Goal: Task Accomplishment & Management: Manage account settings

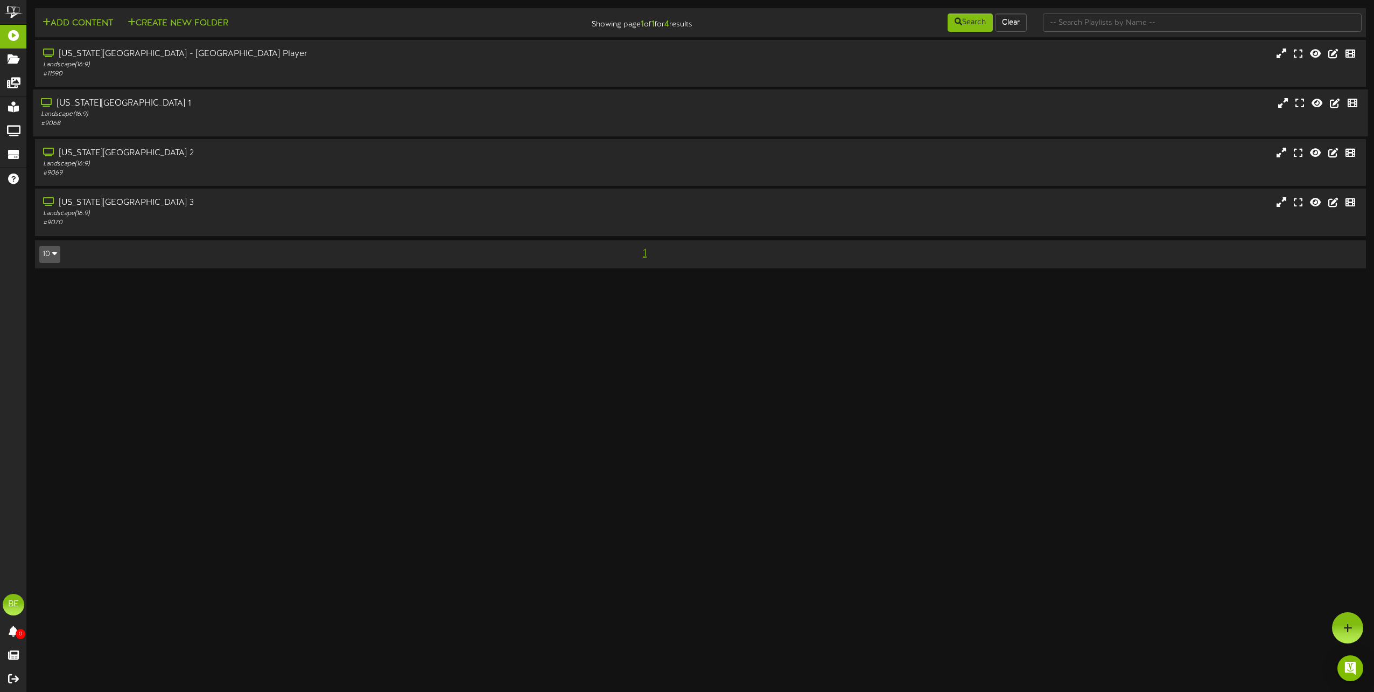
click at [115, 100] on div "[US_STATE][GEOGRAPHIC_DATA] 1" at bounding box center [311, 103] width 540 height 12
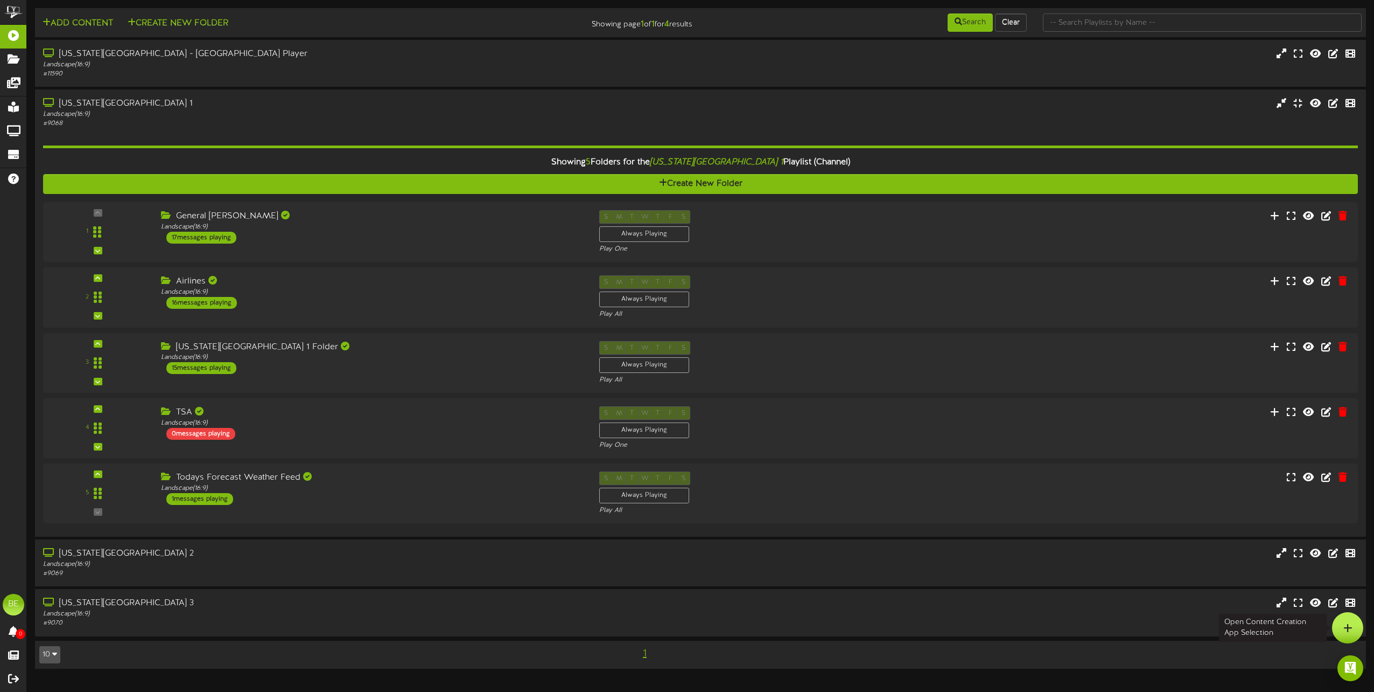
click at [1350, 624] on icon at bounding box center [1348, 628] width 9 height 10
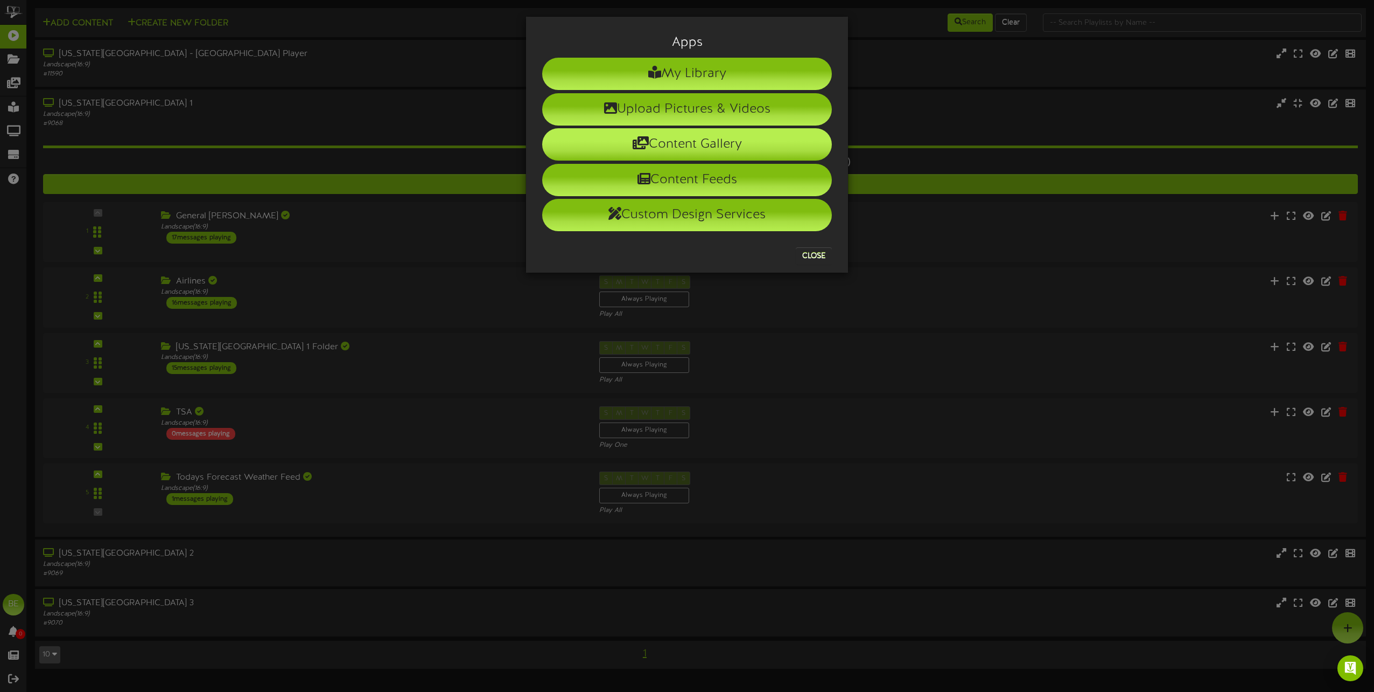
click at [707, 151] on li "Content Gallery" at bounding box center [687, 144] width 290 height 32
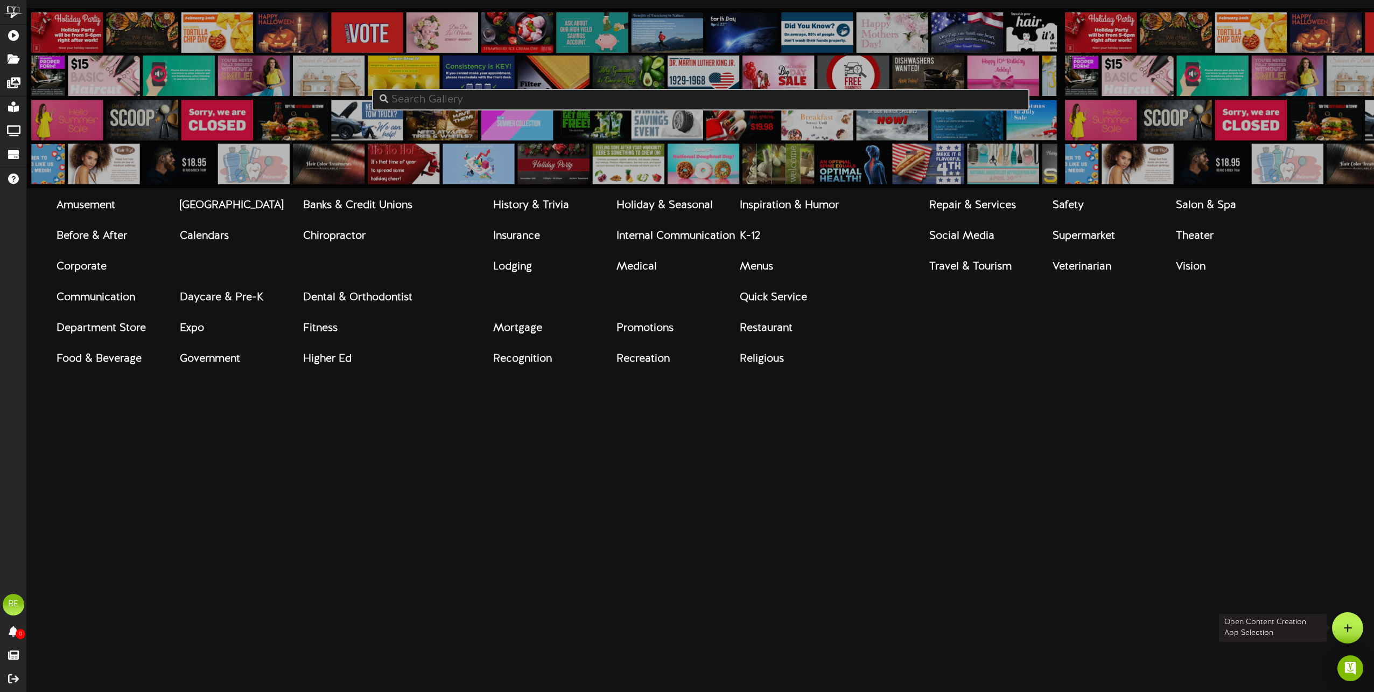
click at [1348, 629] on icon at bounding box center [1348, 628] width 9 height 10
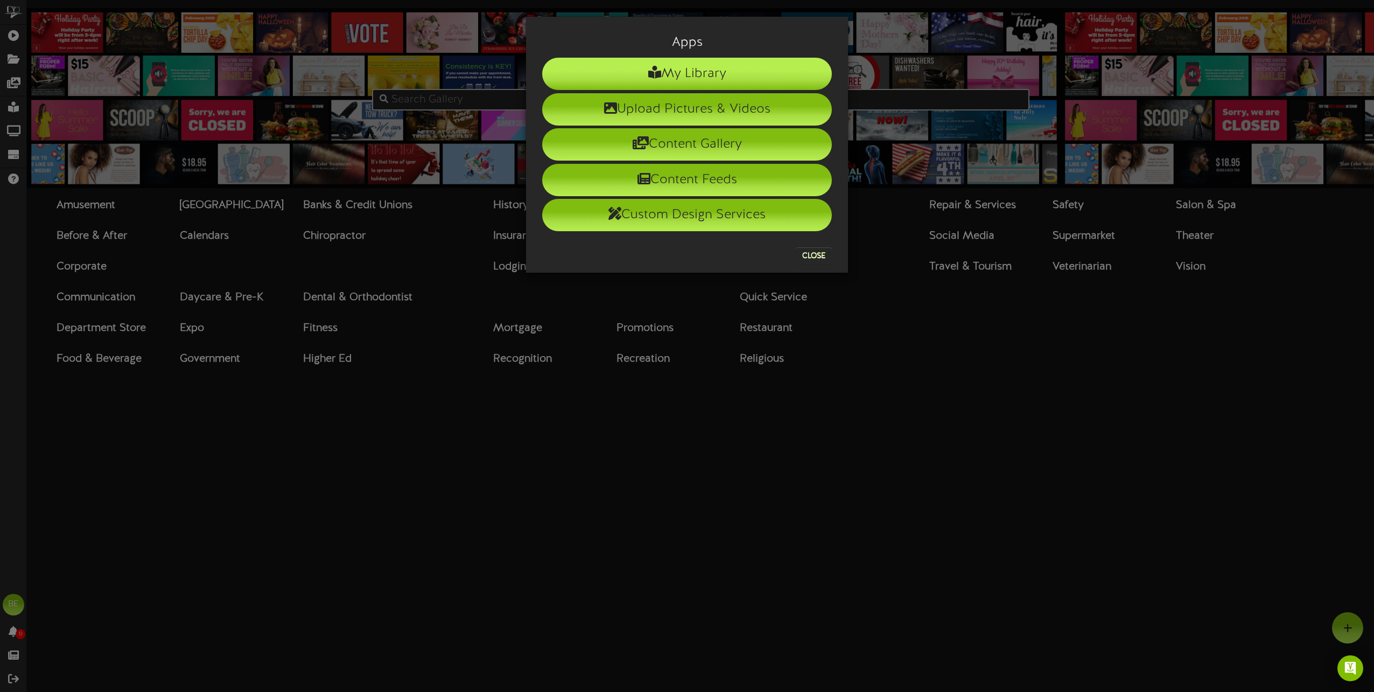
click at [707, 76] on li "My Library" at bounding box center [687, 74] width 290 height 32
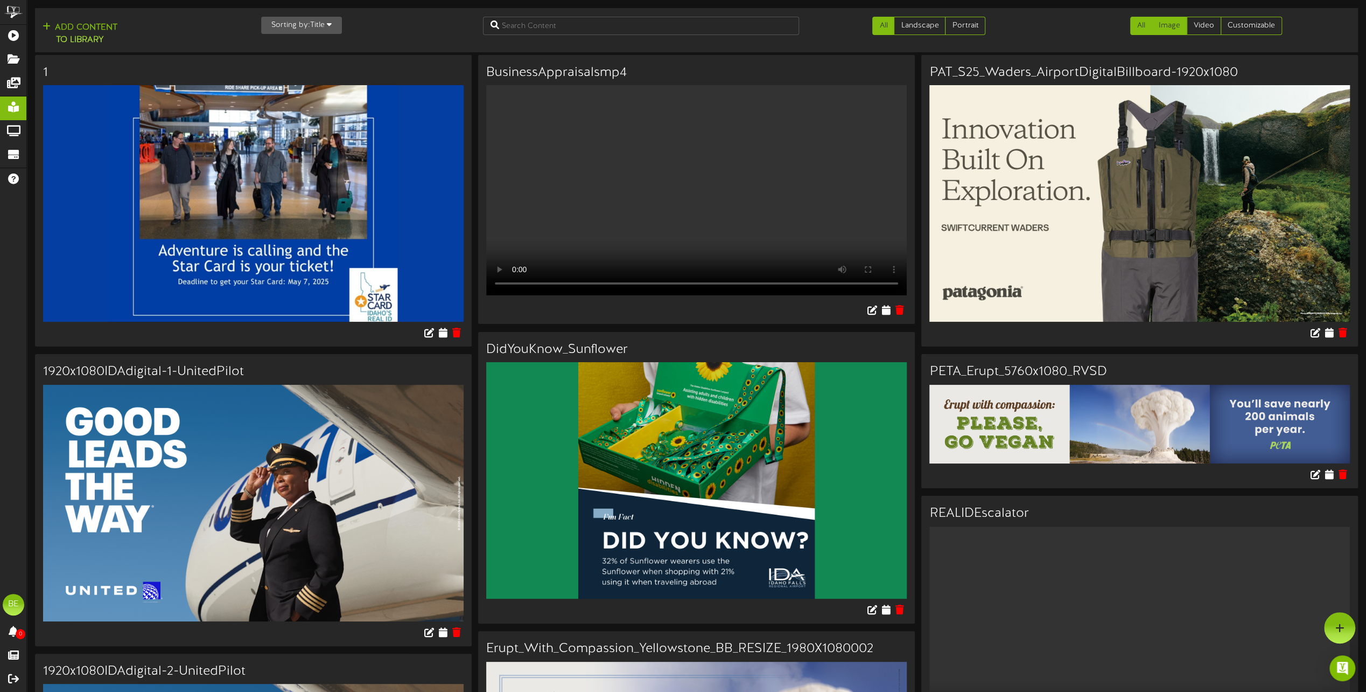
click at [1163, 29] on link "Image" at bounding box center [1170, 26] width 36 height 18
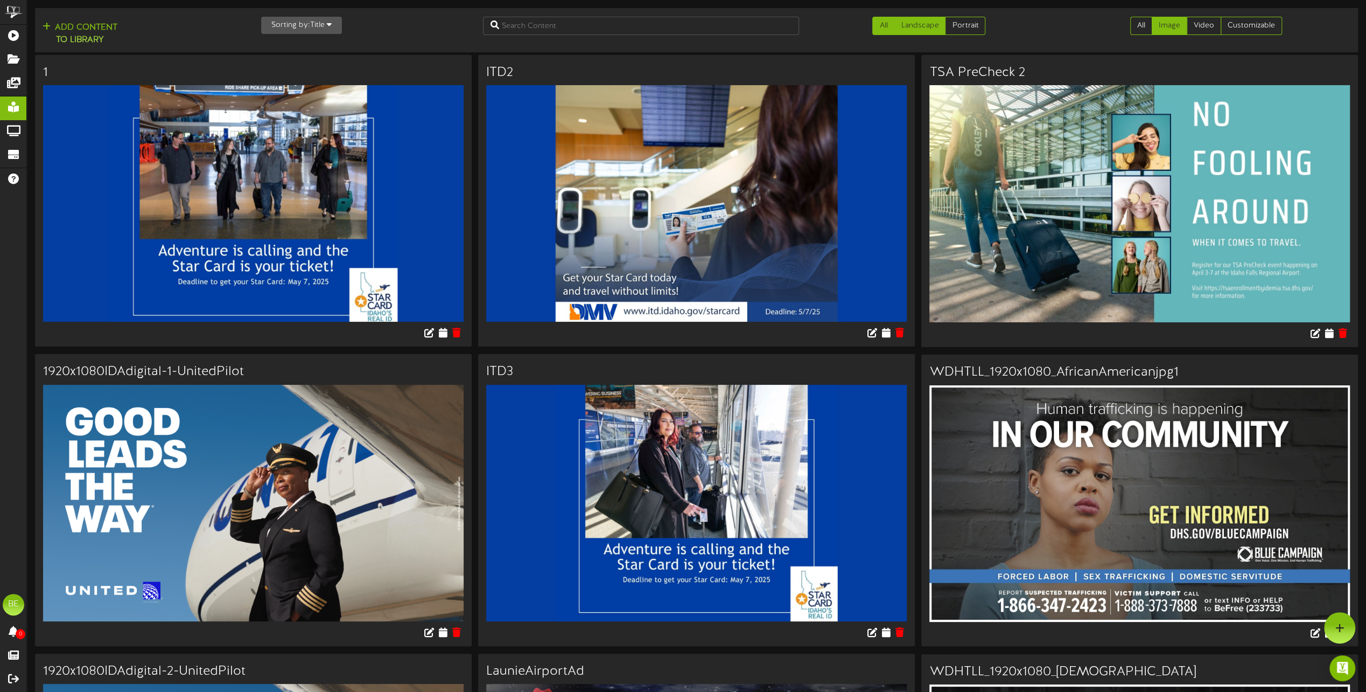
click at [926, 22] on link "Landscape" at bounding box center [920, 26] width 52 height 18
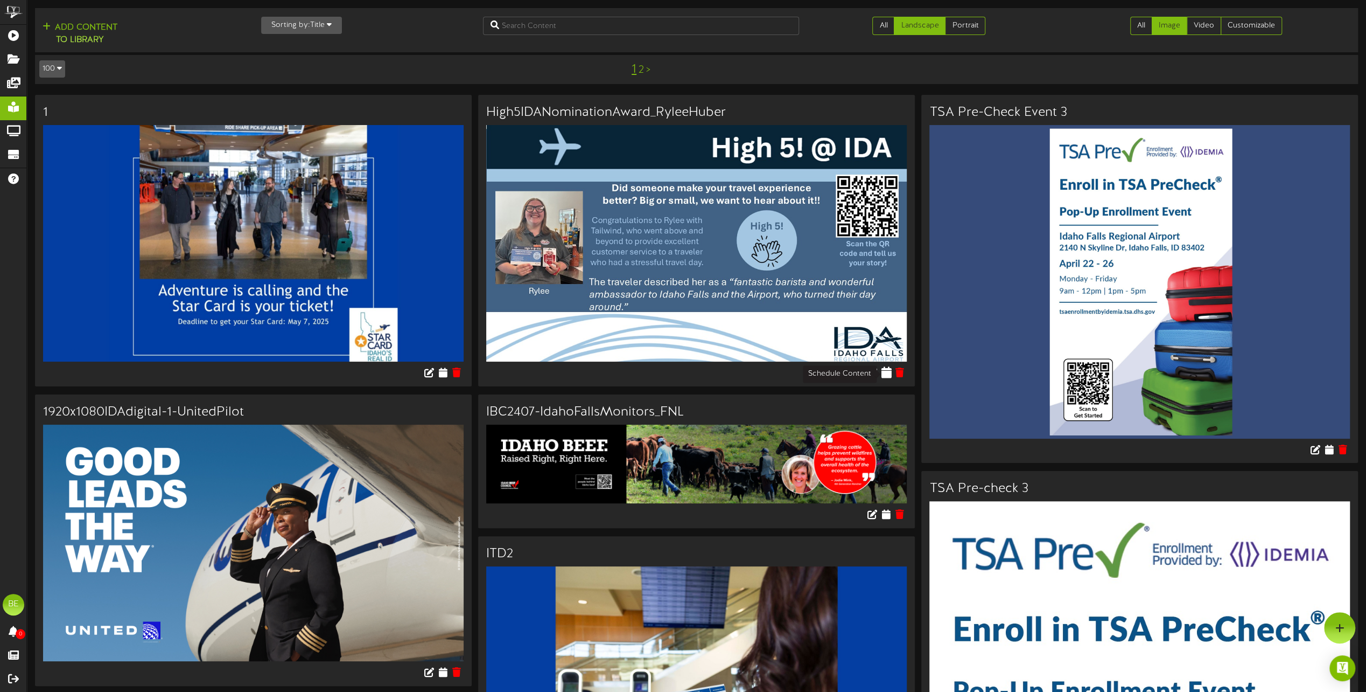
click at [883, 377] on icon at bounding box center [886, 372] width 10 height 12
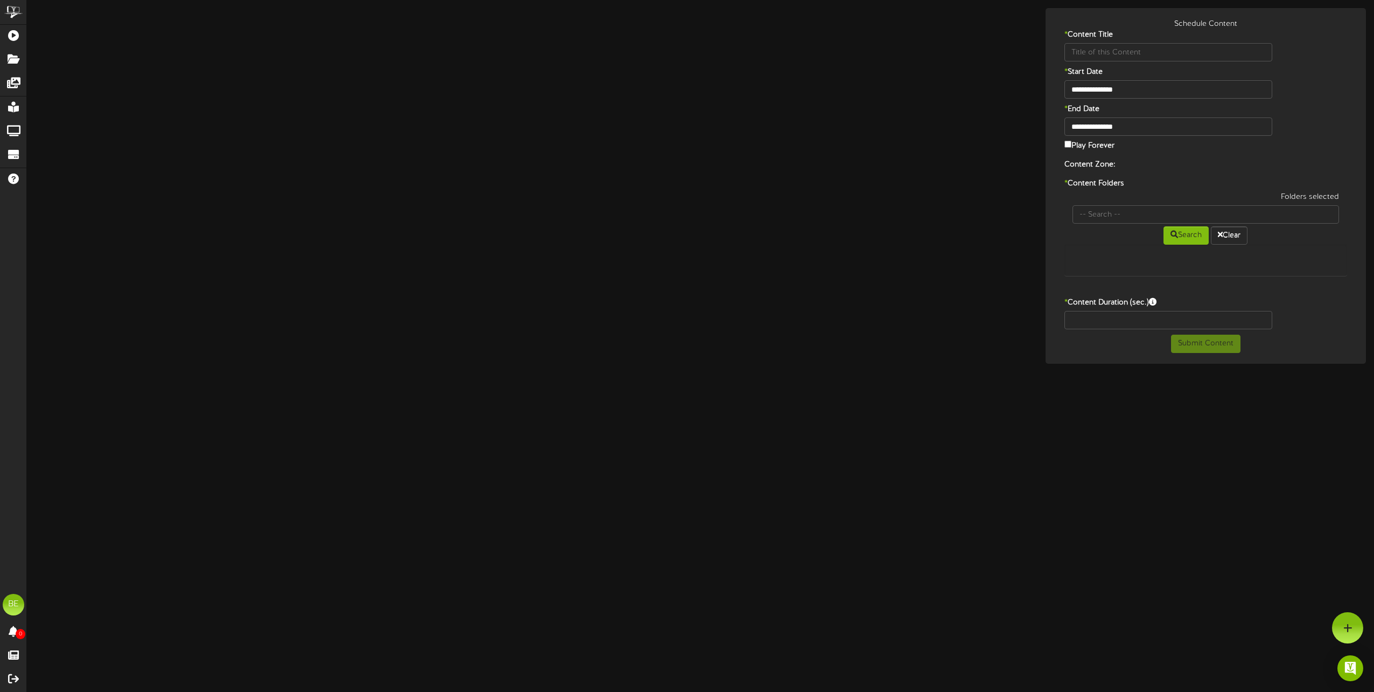
type input "High5IDANominationAward_RyleeHuber"
type input "8"
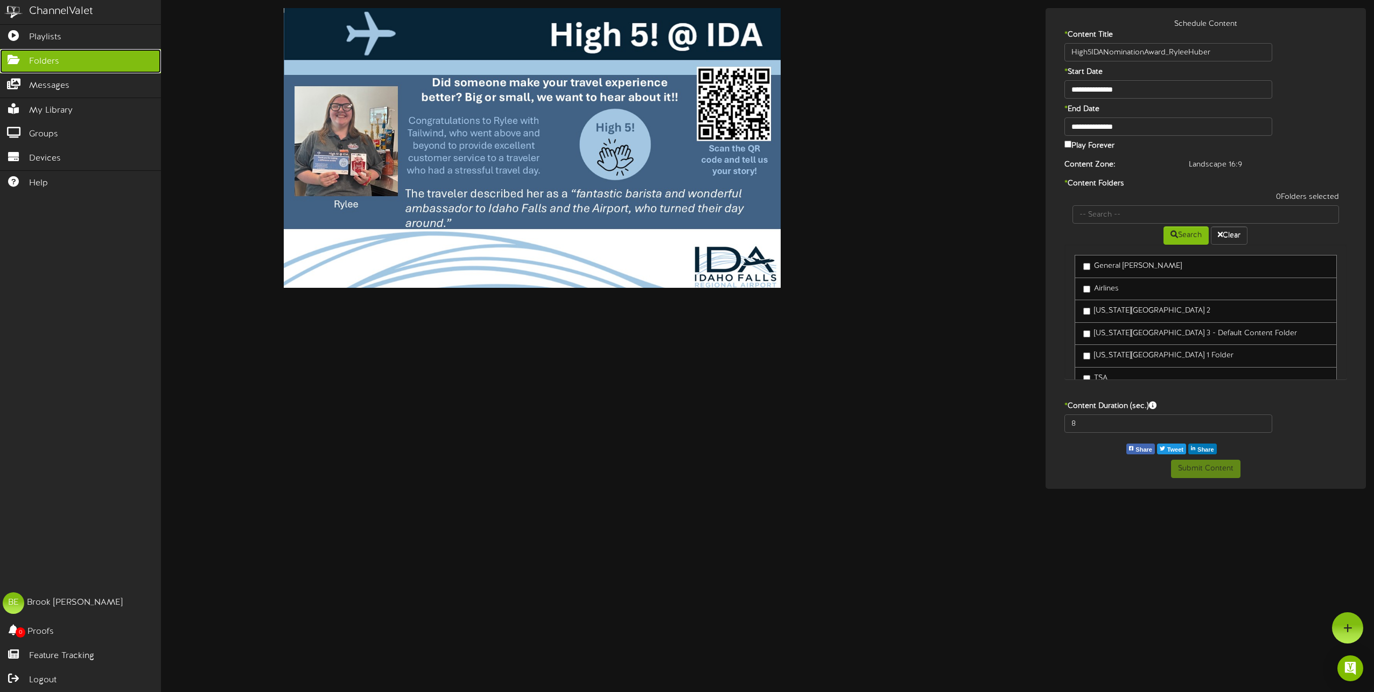
click at [31, 64] on span "Folders" at bounding box center [44, 61] width 30 height 12
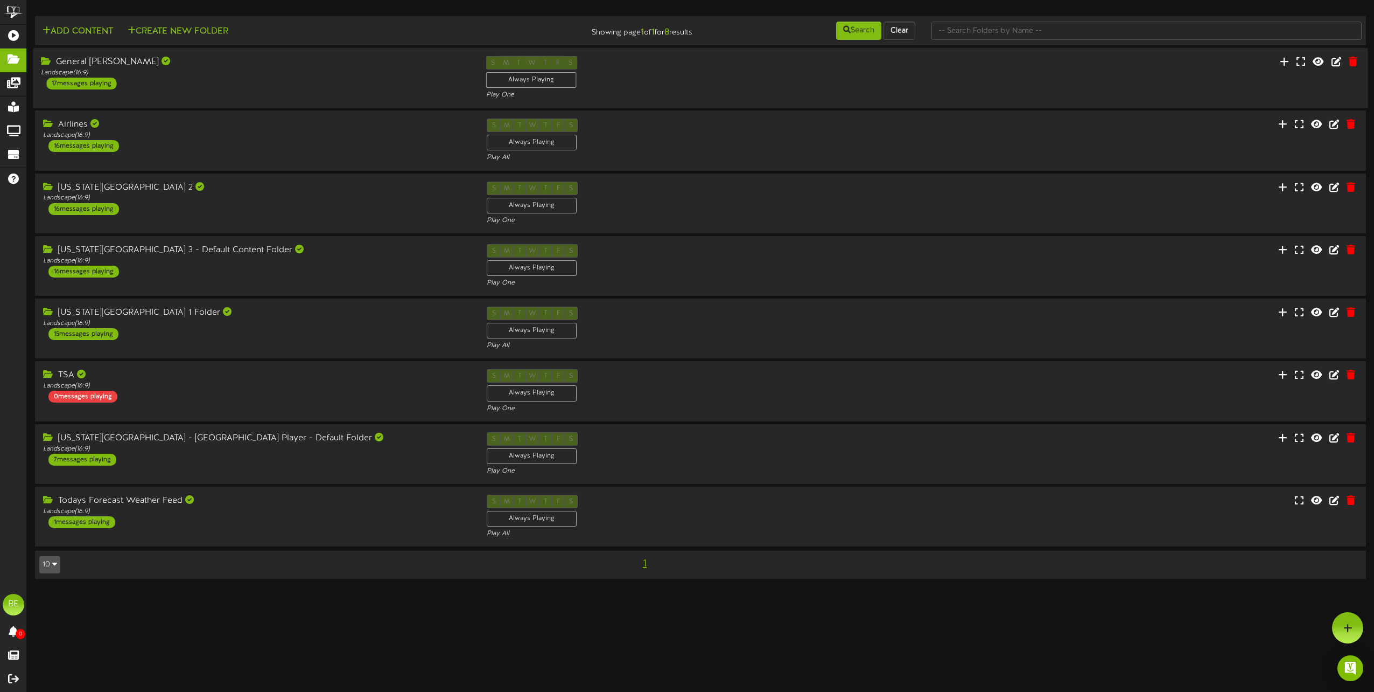
click at [84, 88] on div "17 messages playing" at bounding box center [81, 84] width 70 height 12
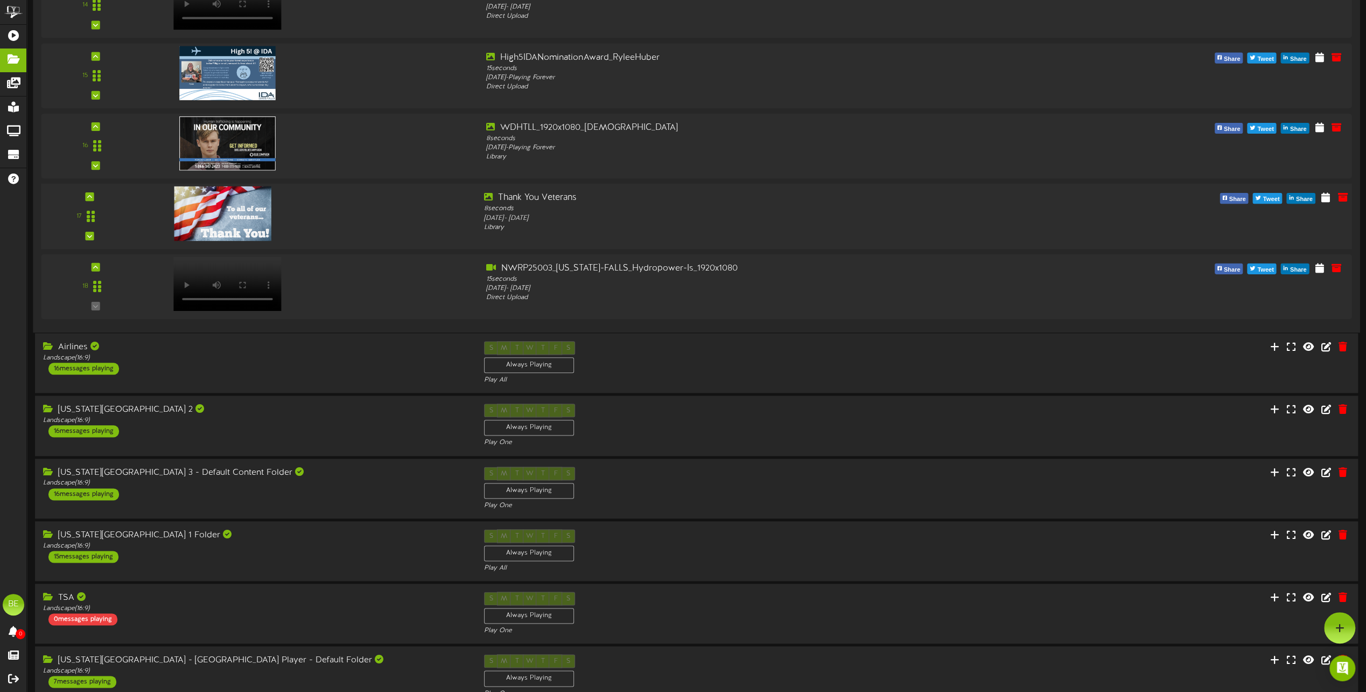
scroll to position [969, 0]
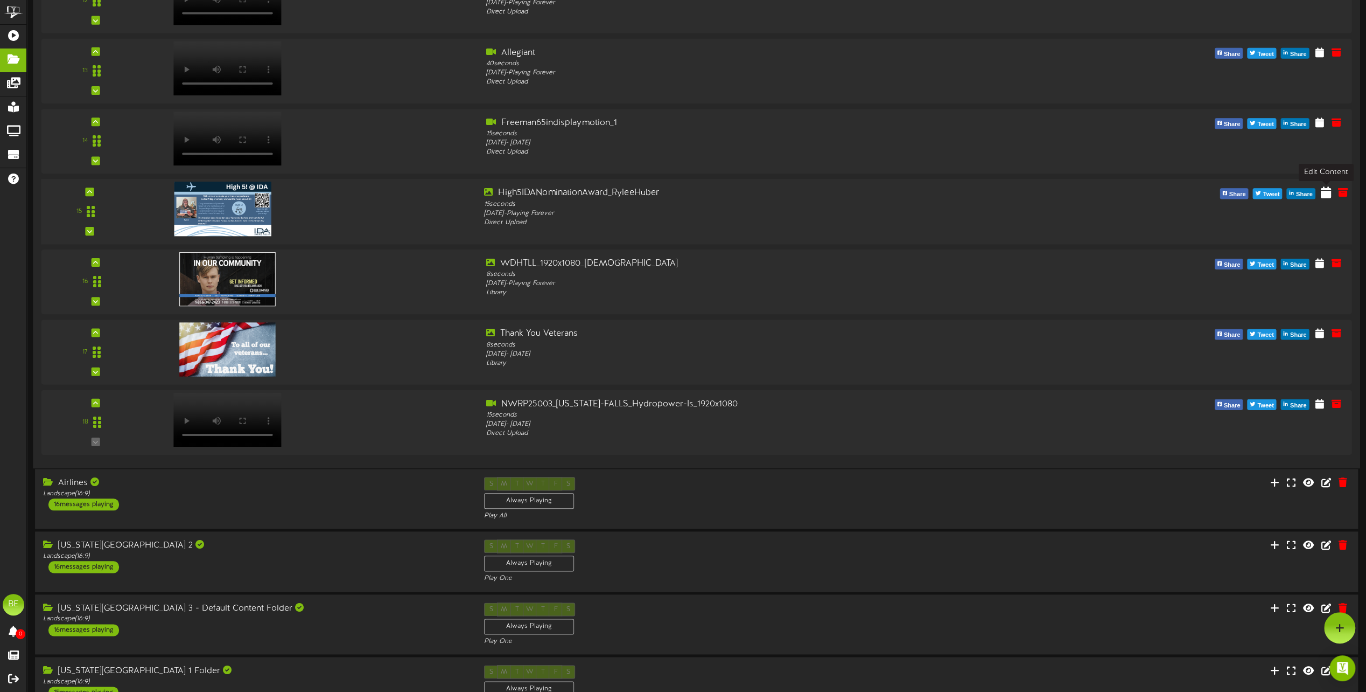
click at [1324, 190] on icon at bounding box center [1326, 192] width 10 height 12
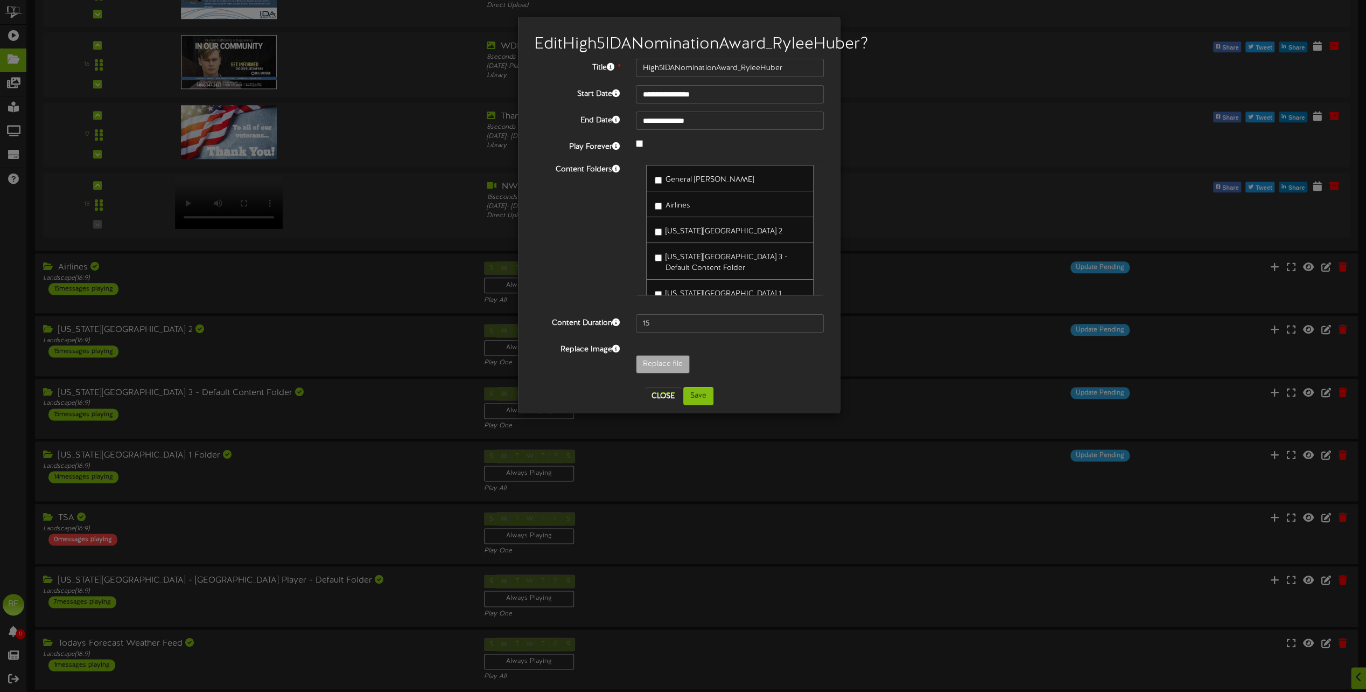
scroll to position [0, 0]
click at [701, 405] on button "Save" at bounding box center [698, 396] width 30 height 18
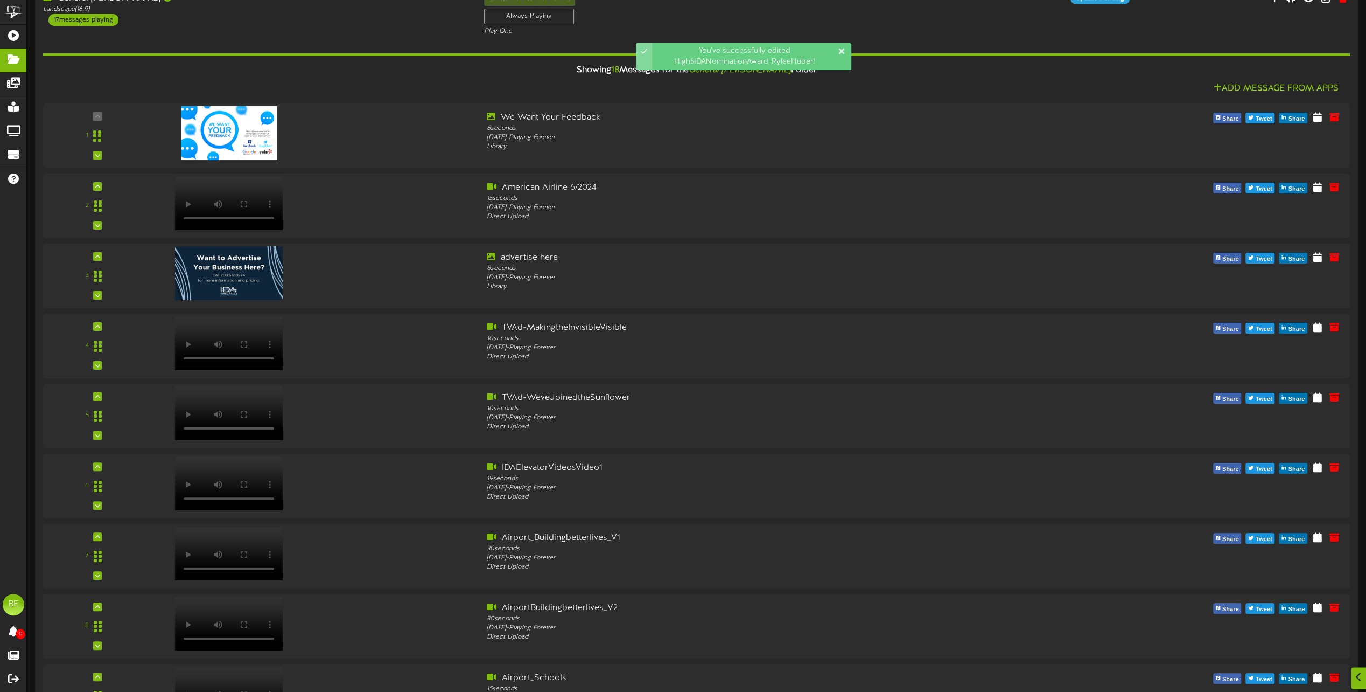
scroll to position [1185, 0]
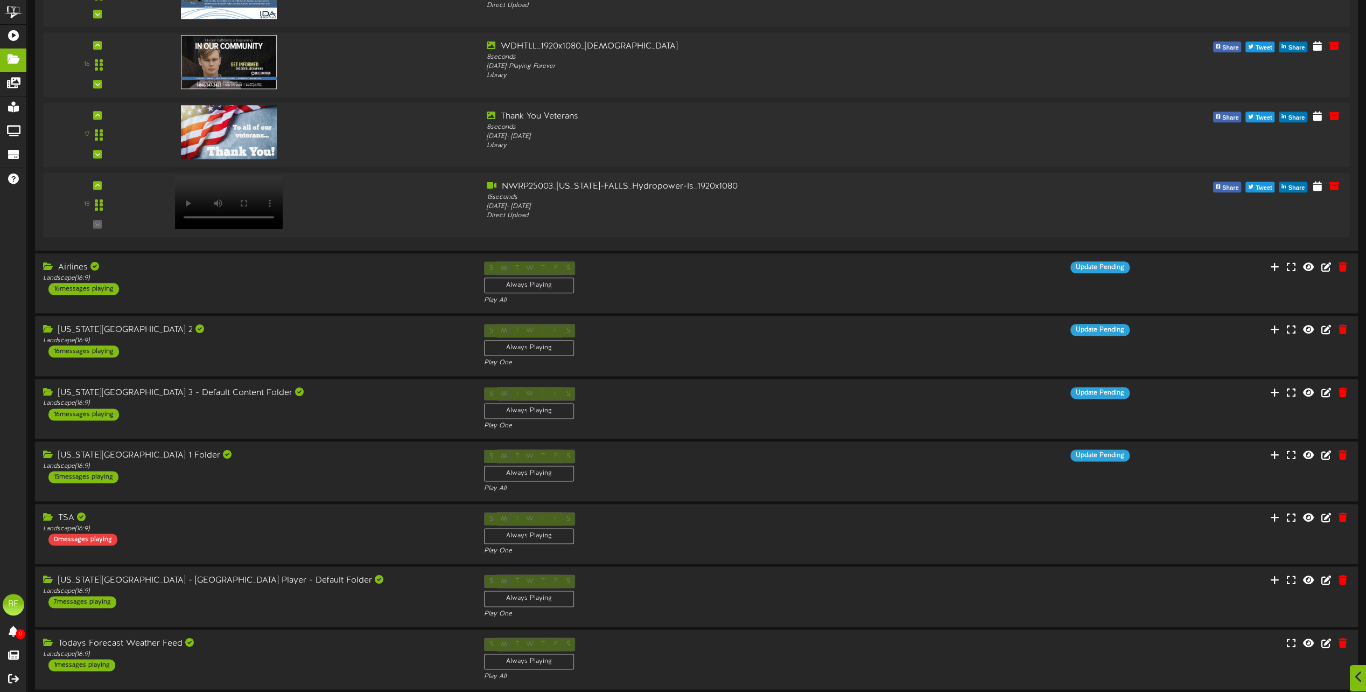
click at [1353, 674] on div at bounding box center [1359, 678] width 18 height 26
click at [1345, 632] on div at bounding box center [1339, 627] width 31 height 31
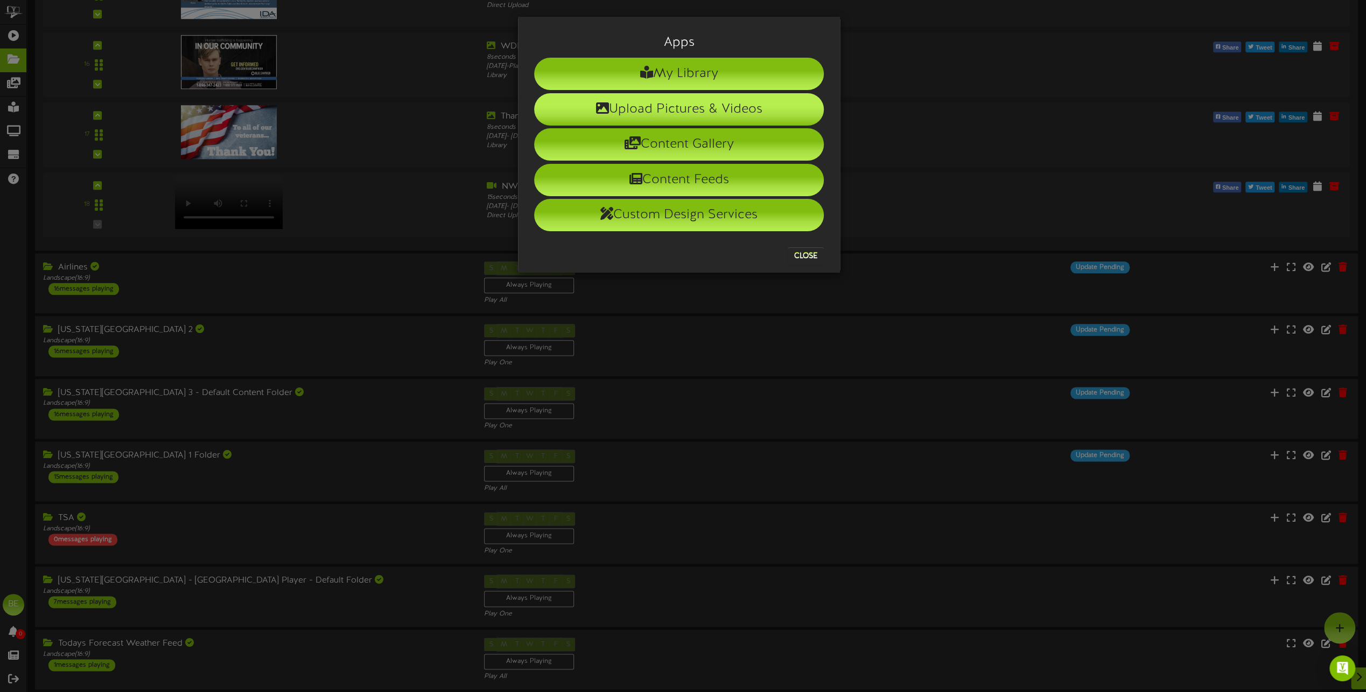
click at [702, 115] on li "Upload Pictures & Videos" at bounding box center [679, 109] width 290 height 32
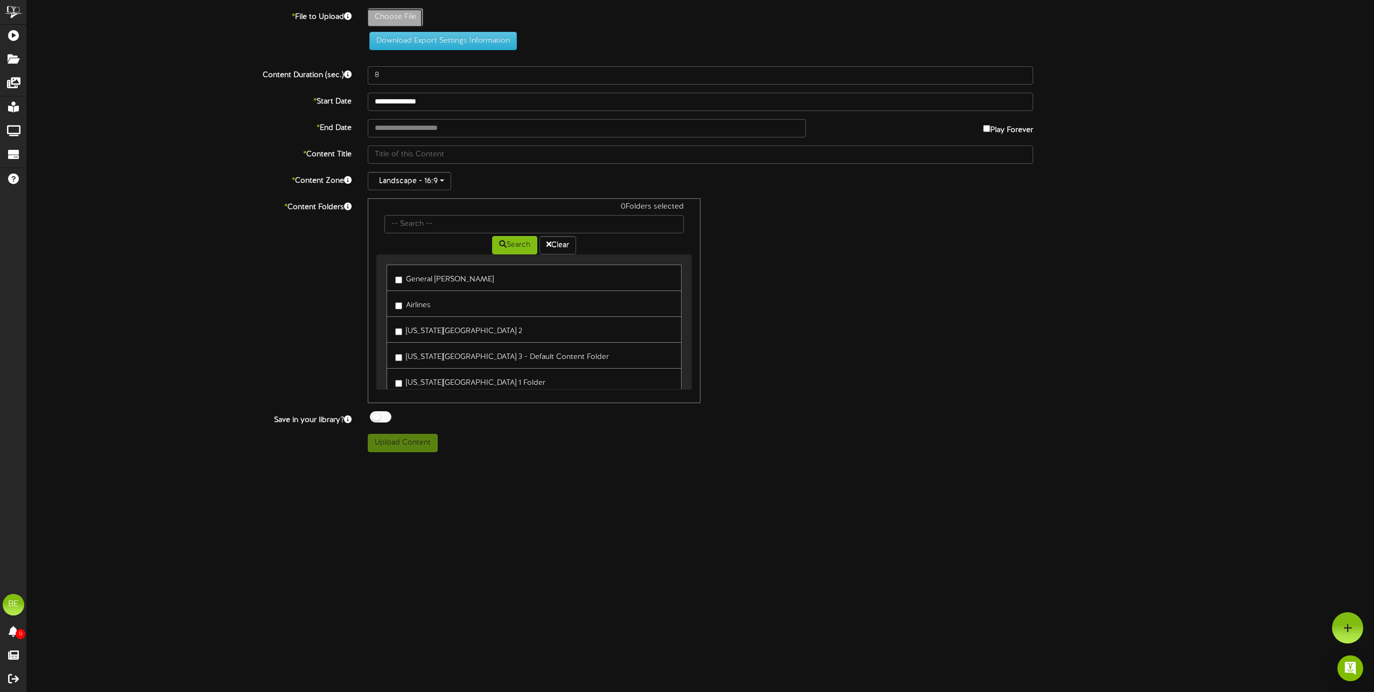
type input "**********"
type input "High5IDANominationAward_AmericanAirlines"
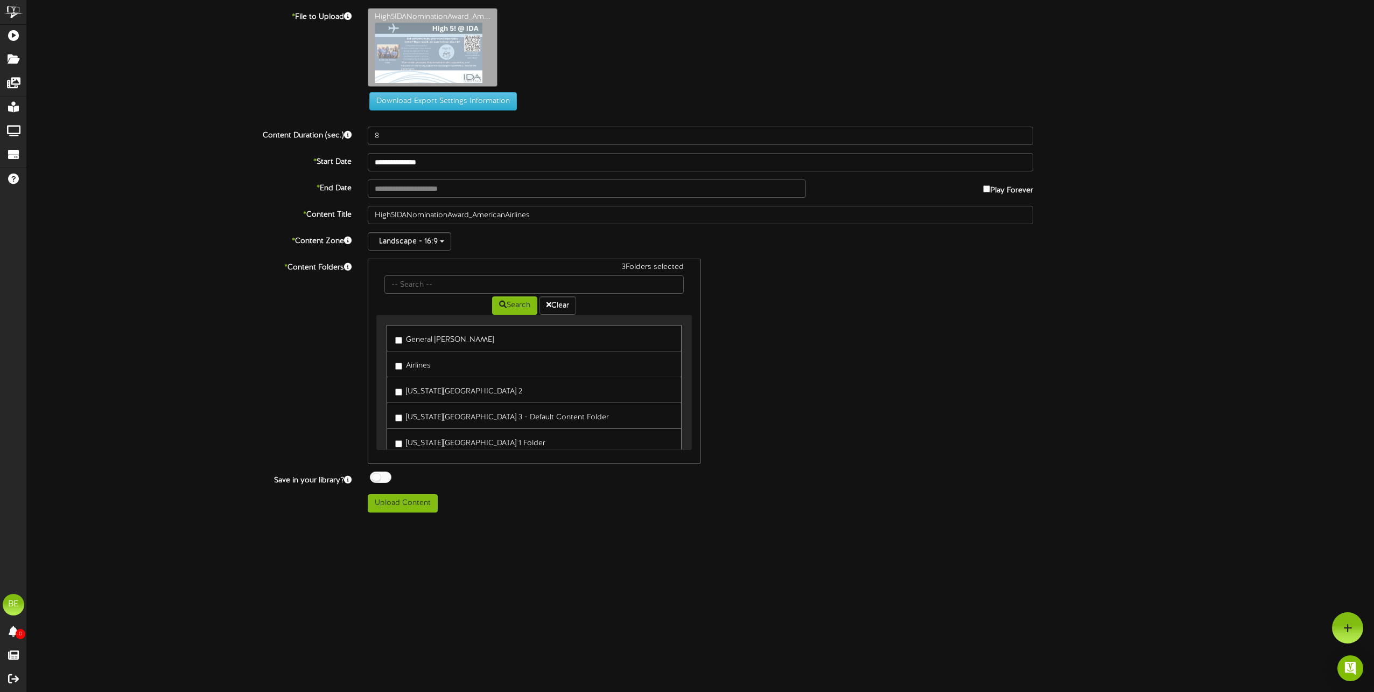
click at [398, 410] on label "[US_STATE][GEOGRAPHIC_DATA] 3 - Default Content Folder" at bounding box center [502, 415] width 214 height 15
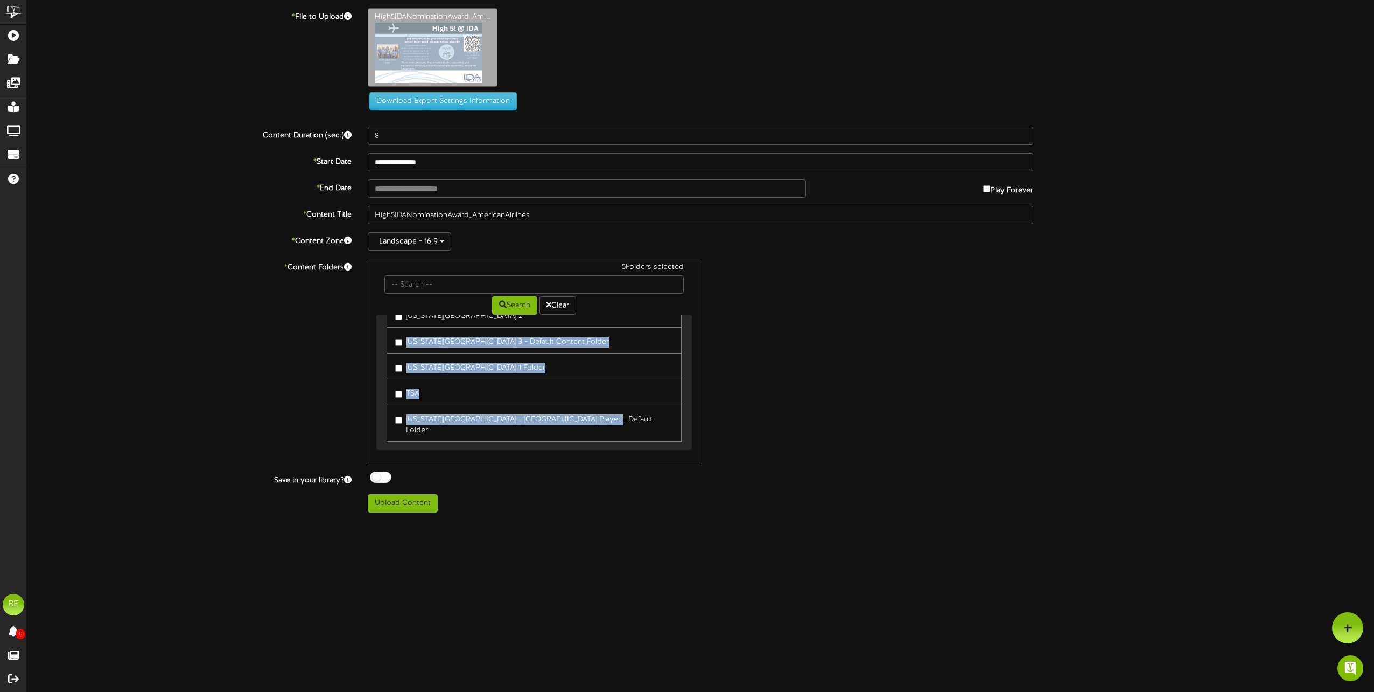
scroll to position [33, 0]
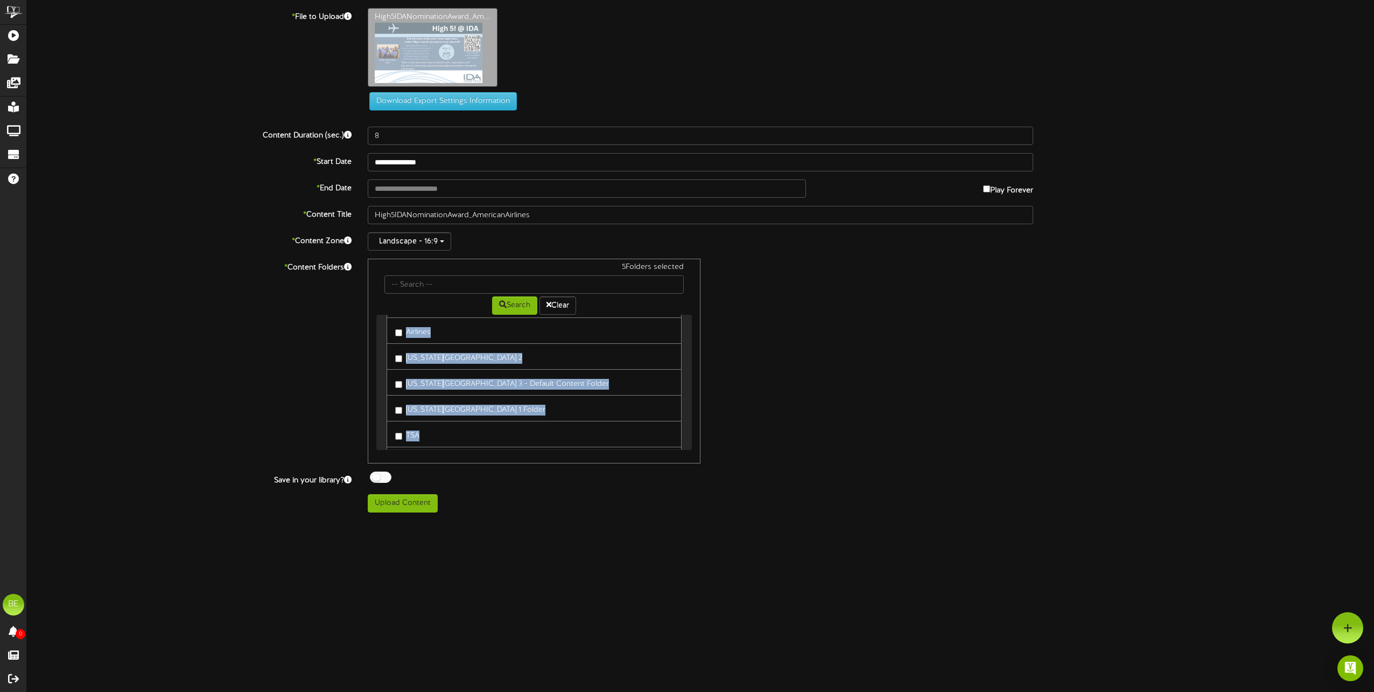
drag, startPoint x: 689, startPoint y: 423, endPoint x: 691, endPoint y: 312, distance: 111.0
click at [691, 312] on div "5 Folders selected Search Clear General [PERSON_NAME] Airlines TSA" at bounding box center [534, 361] width 333 height 205
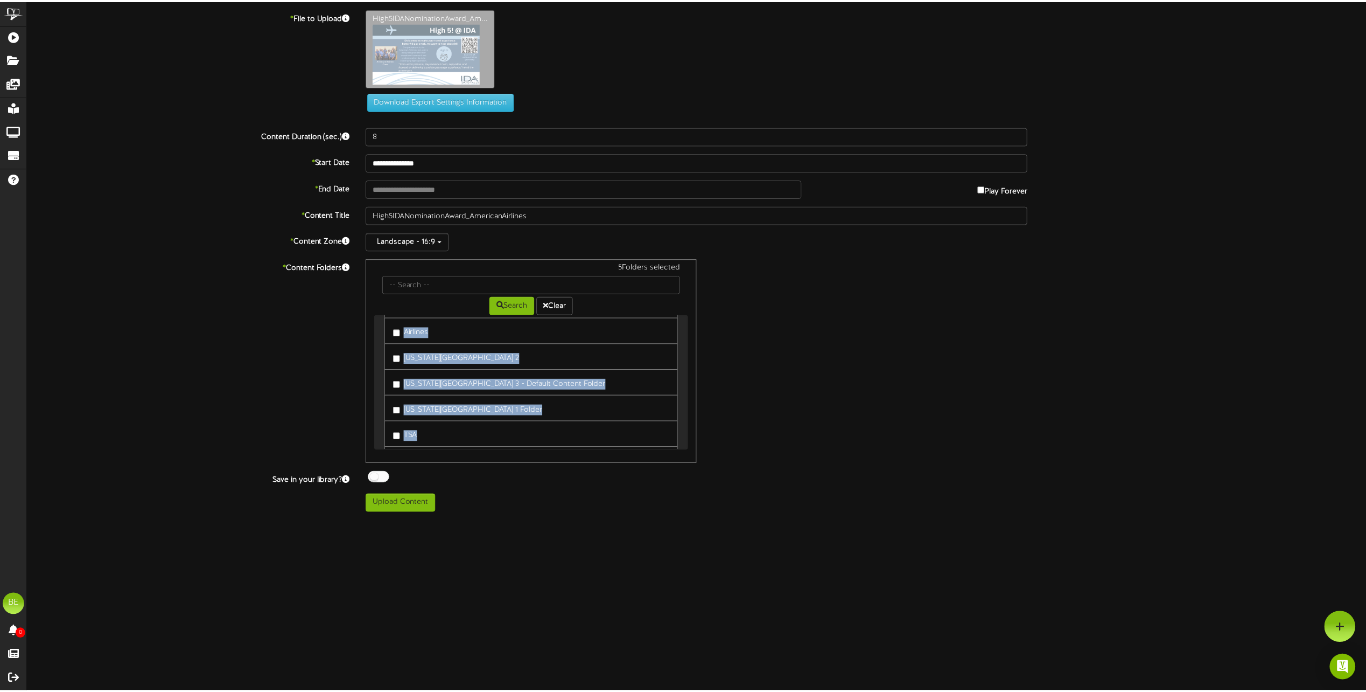
scroll to position [0, 0]
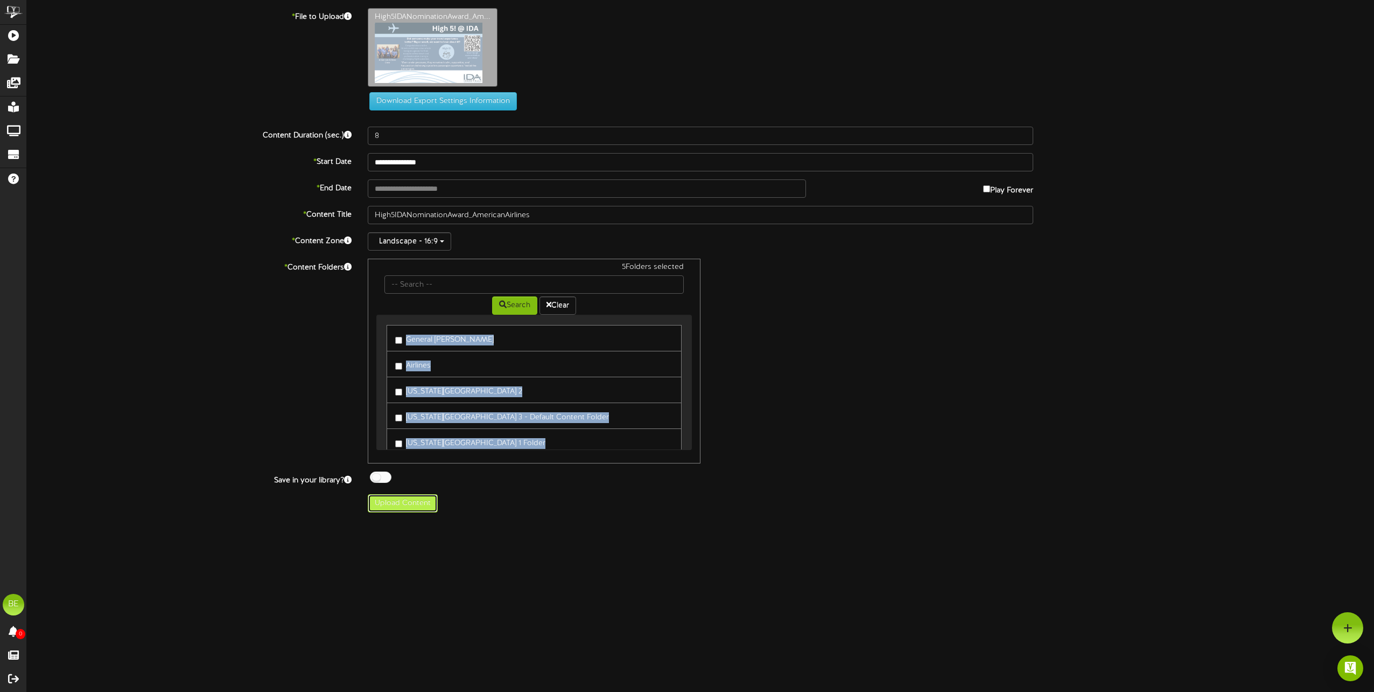
click at [409, 497] on button "Upload Content" at bounding box center [403, 503] width 70 height 18
type input "**********"
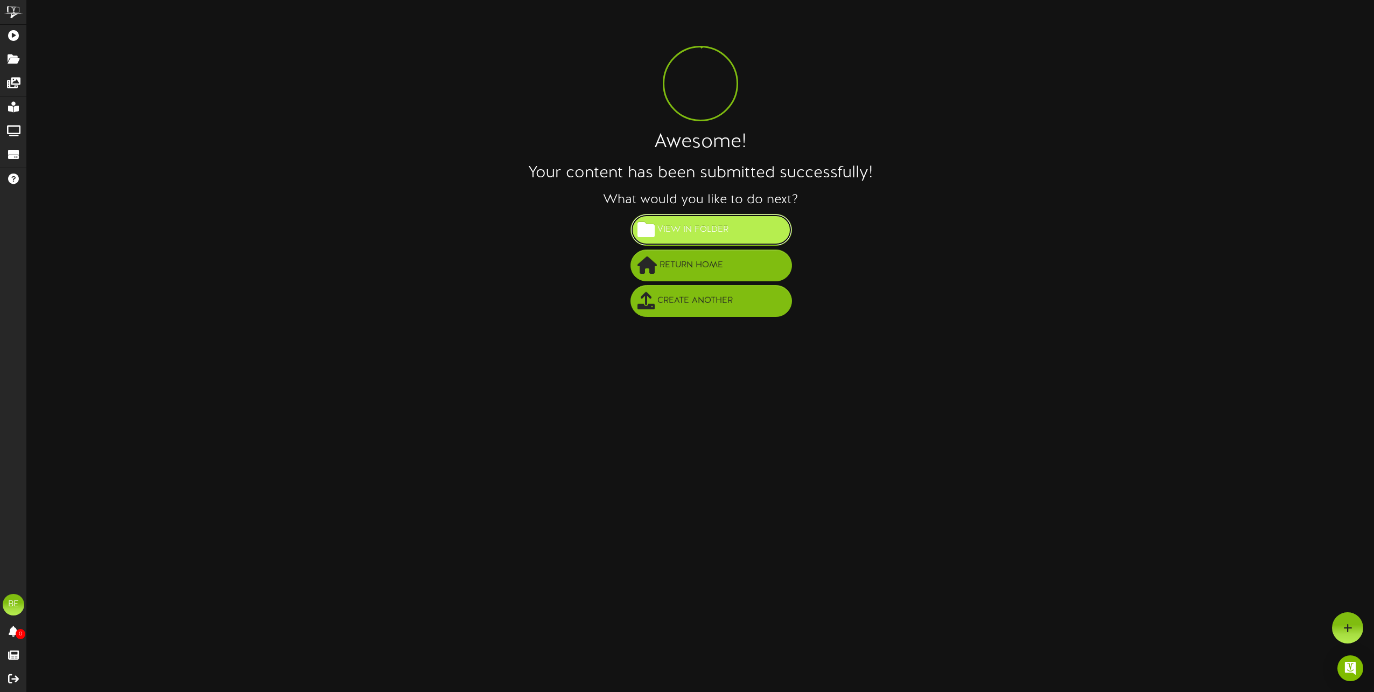
click at [668, 230] on span "View in Folder" at bounding box center [693, 230] width 76 height 18
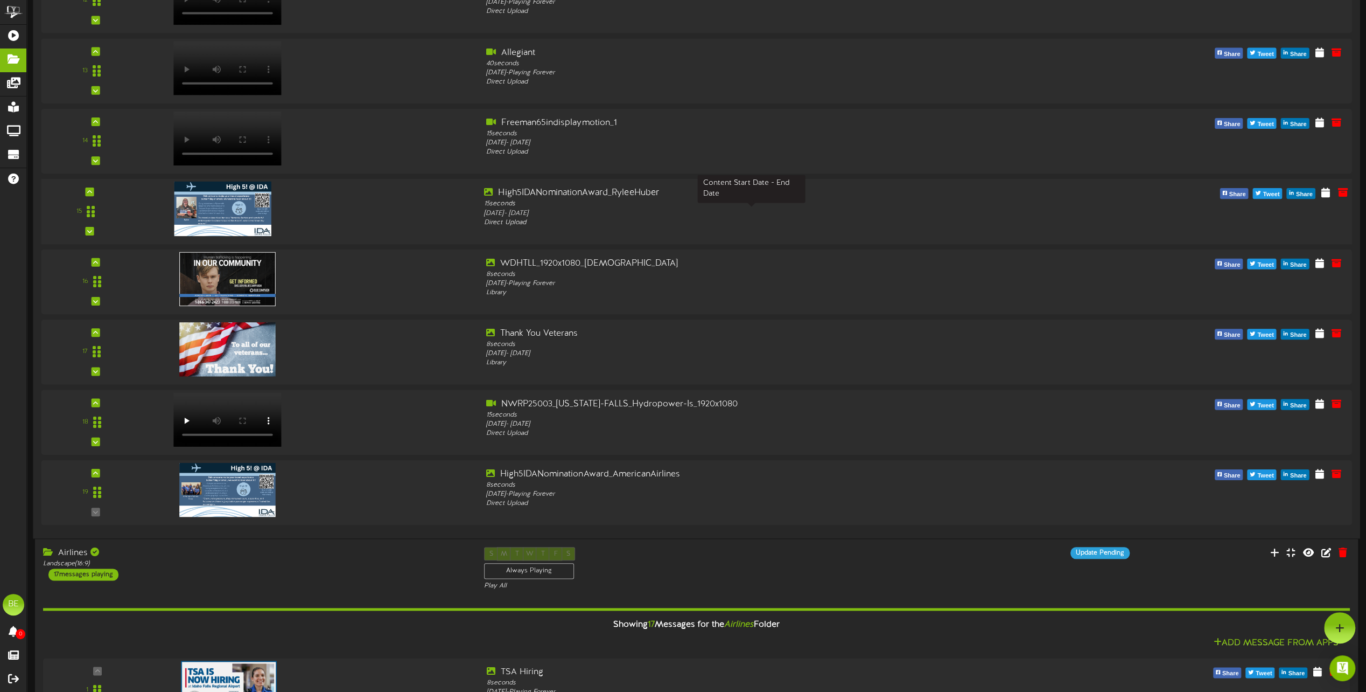
scroll to position [862, 0]
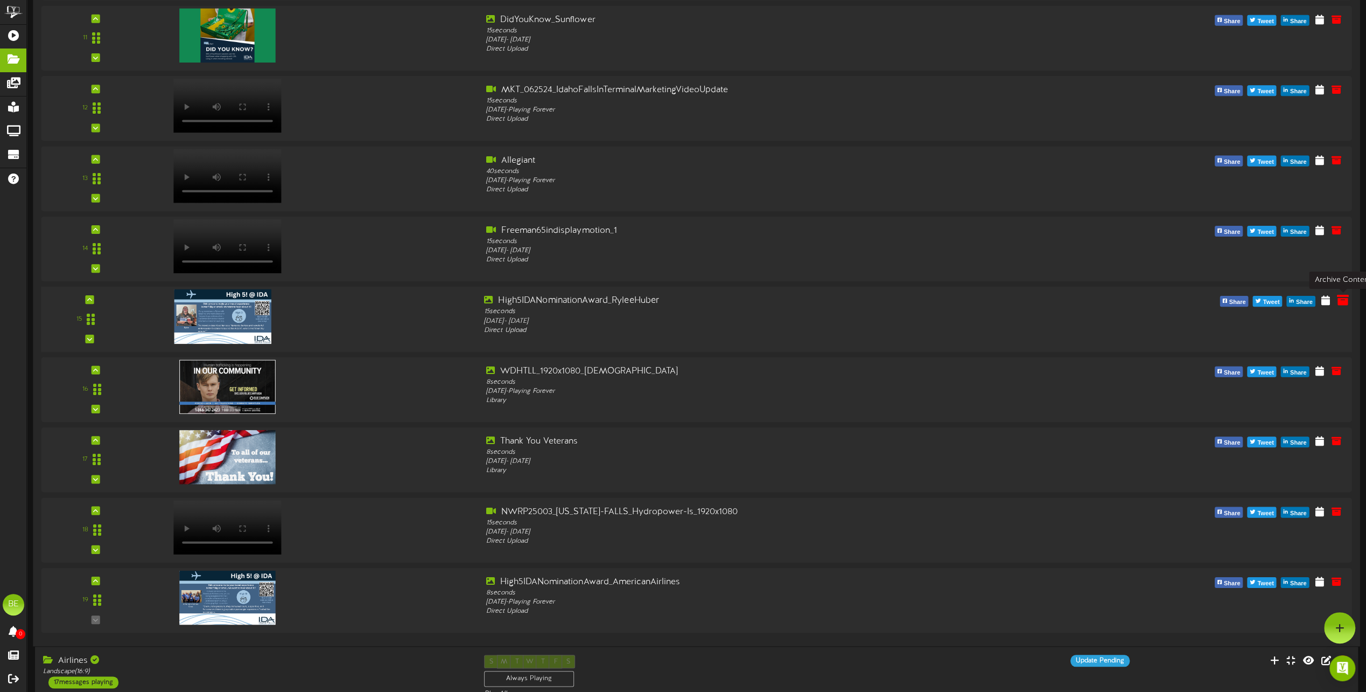
click at [1339, 305] on icon at bounding box center [1343, 300] width 12 height 12
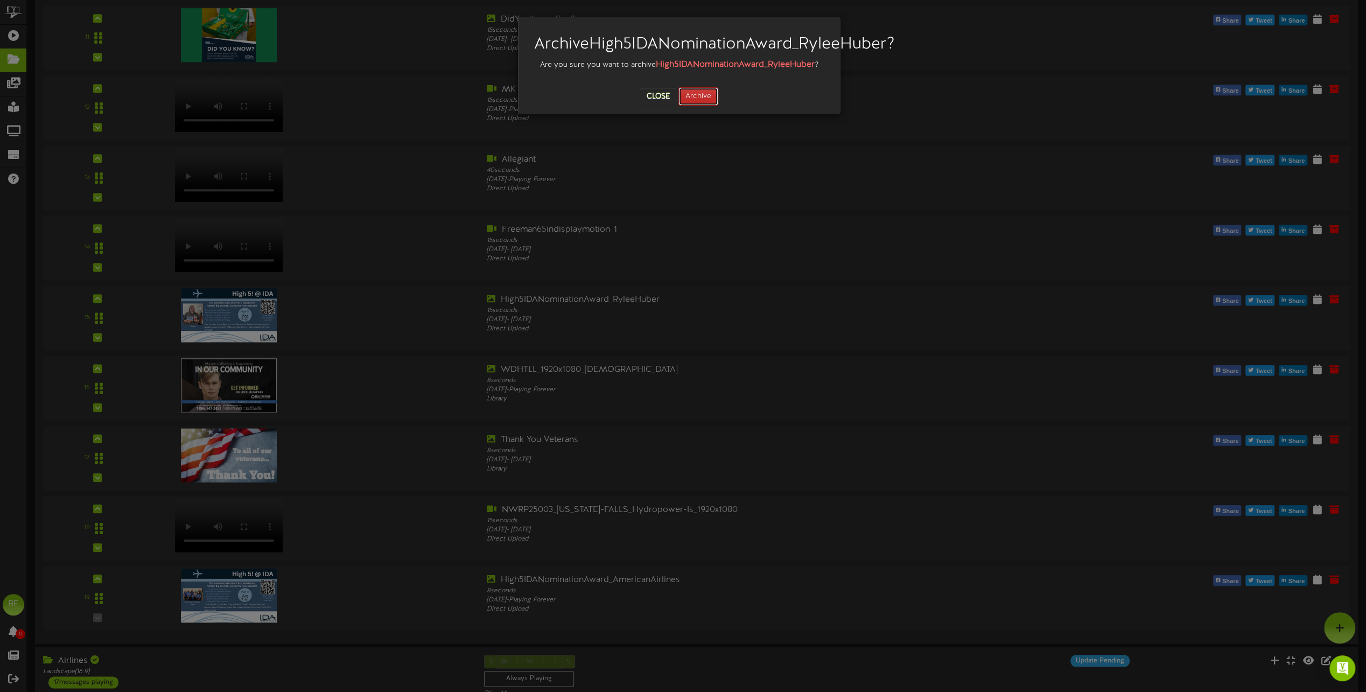
click at [704, 106] on button "Archive" at bounding box center [699, 96] width 40 height 18
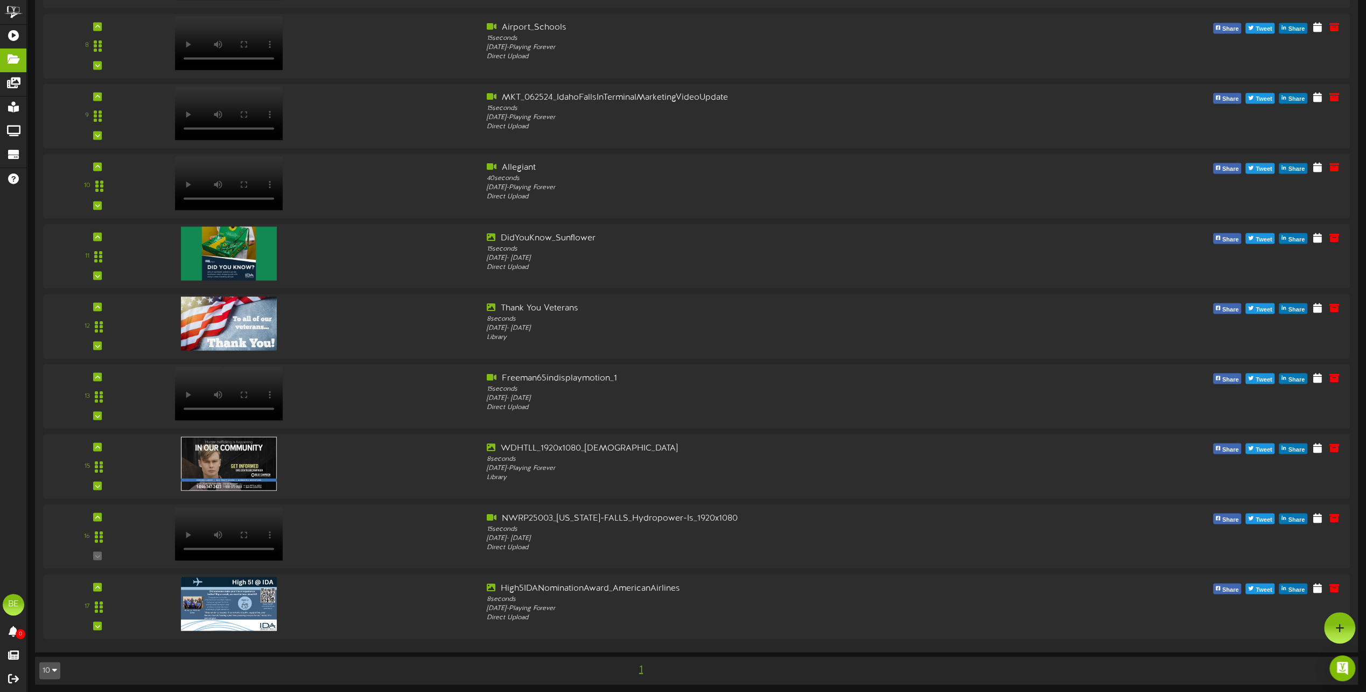
scroll to position [0, 0]
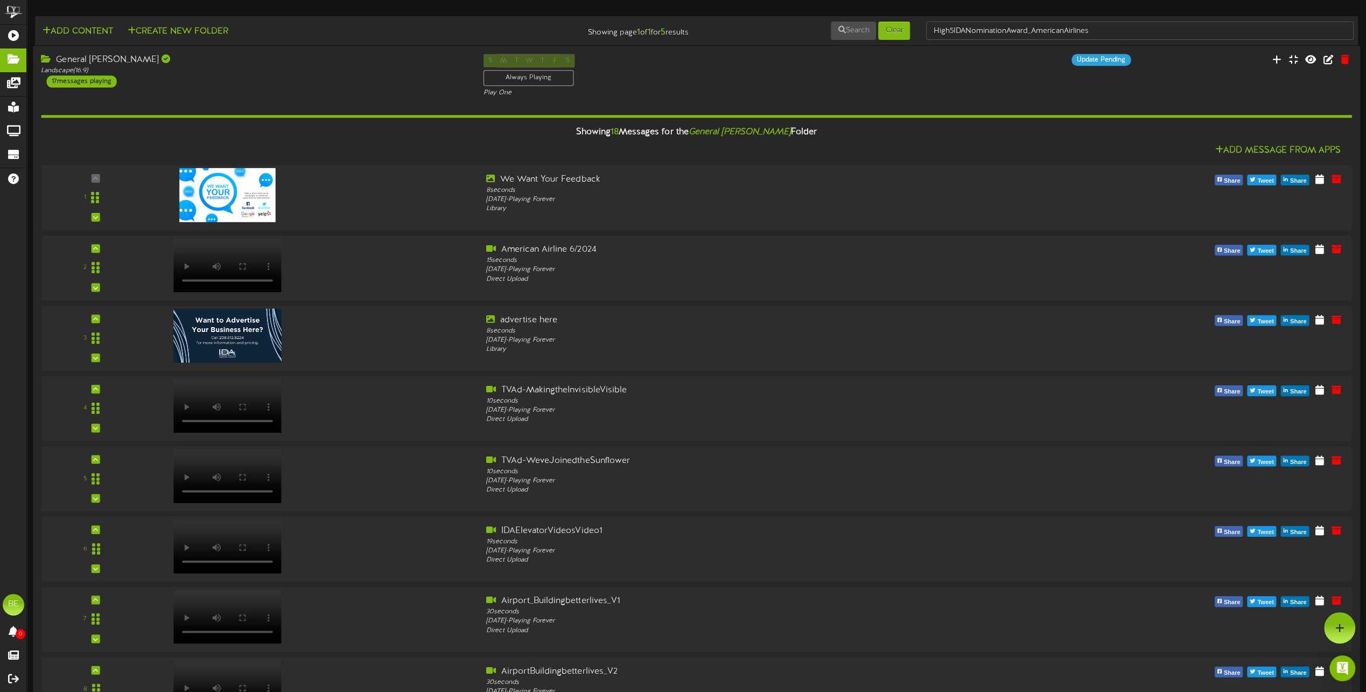
click at [65, 76] on div "17 messages playing" at bounding box center [81, 81] width 70 height 12
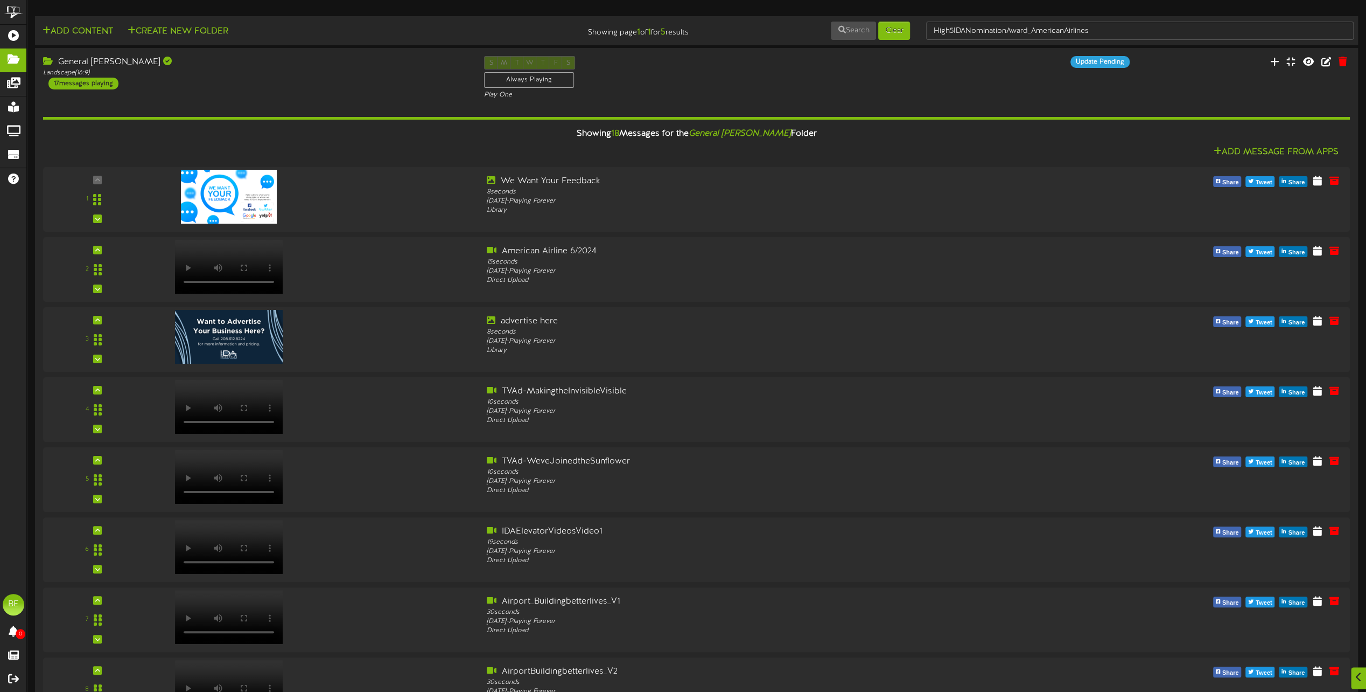
scroll to position [3932, 0]
